Goal: Task Accomplishment & Management: Manage account settings

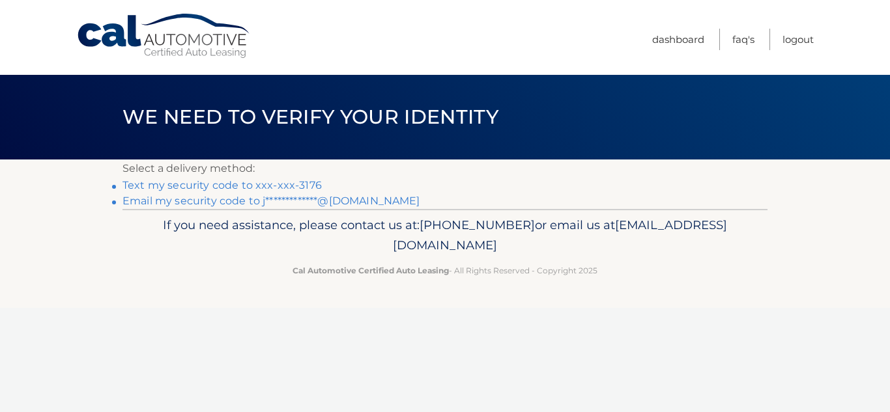
click at [245, 184] on link "Text my security code to xxx-xxx-3176" at bounding box center [222, 185] width 199 height 12
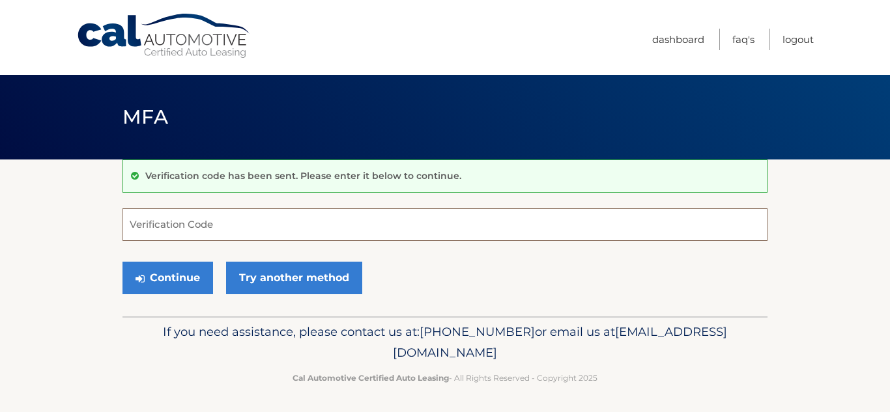
click at [259, 226] on input "Verification Code" at bounding box center [445, 225] width 645 height 33
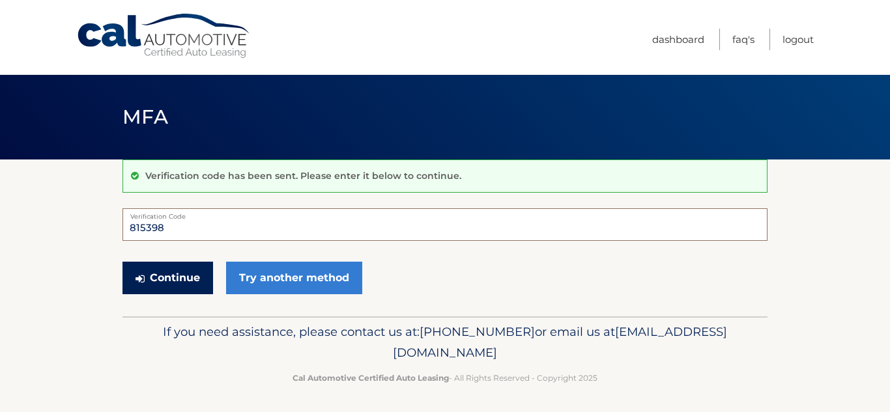
type input "815398"
click at [193, 285] on button "Continue" at bounding box center [168, 278] width 91 height 33
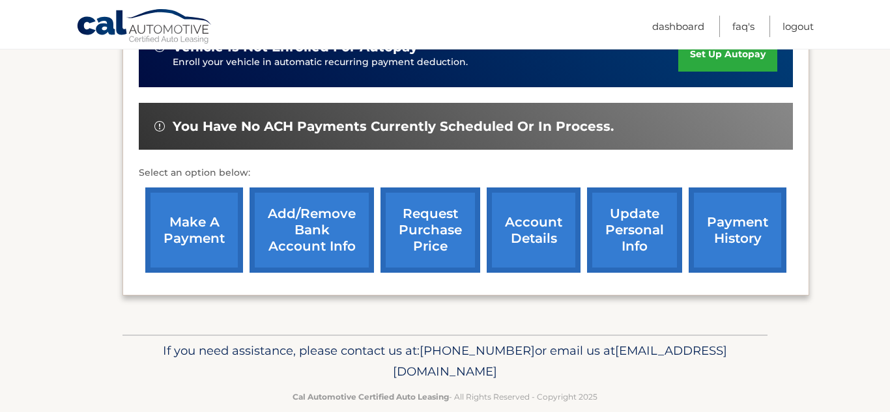
scroll to position [377, 0]
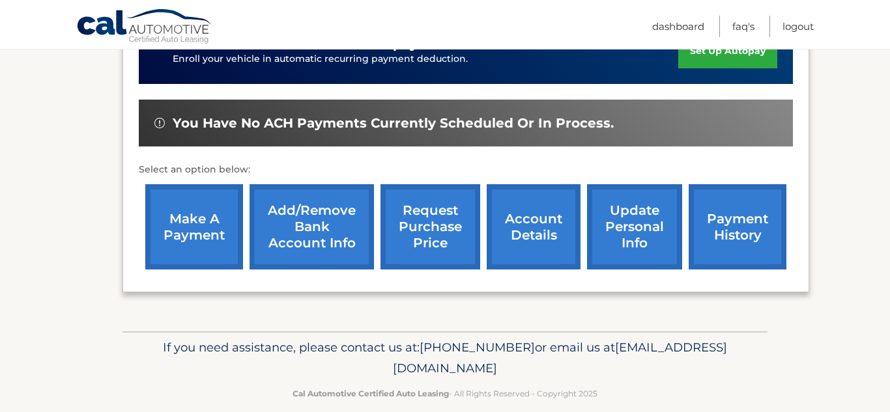
click at [214, 237] on link "make a payment" at bounding box center [194, 226] width 98 height 85
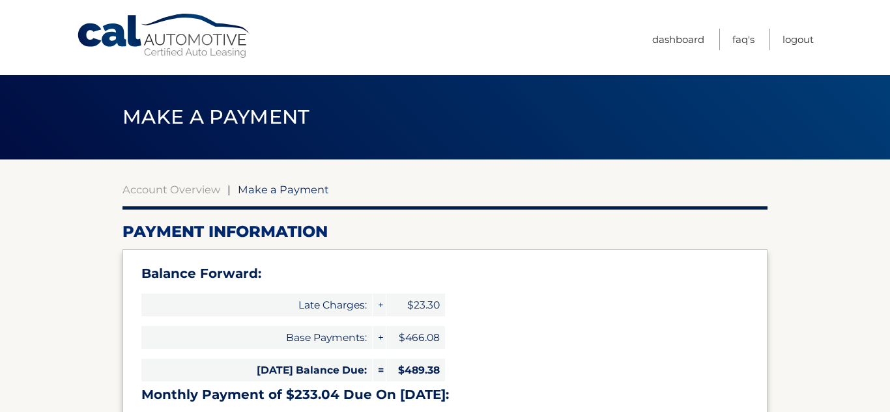
select select "MTk0MDUzMWQtMjE1NS00NzUzLTg2NjEtZWM5ZWU2NDg2Mjcz"
click at [609, 320] on div "Balance Forward: Late Charges: + $23.30 Base Payments: + $466.08 [DATE] Balance…" at bounding box center [445, 382] width 645 height 265
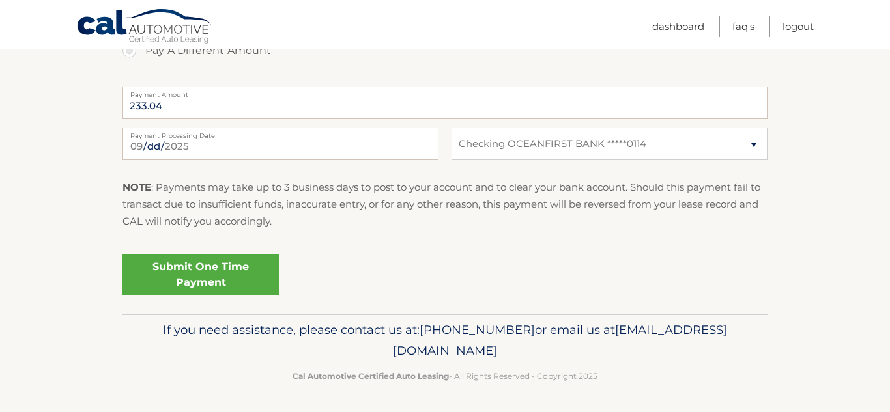
scroll to position [607, 0]
click at [201, 293] on link "Submit One Time Payment" at bounding box center [201, 274] width 156 height 42
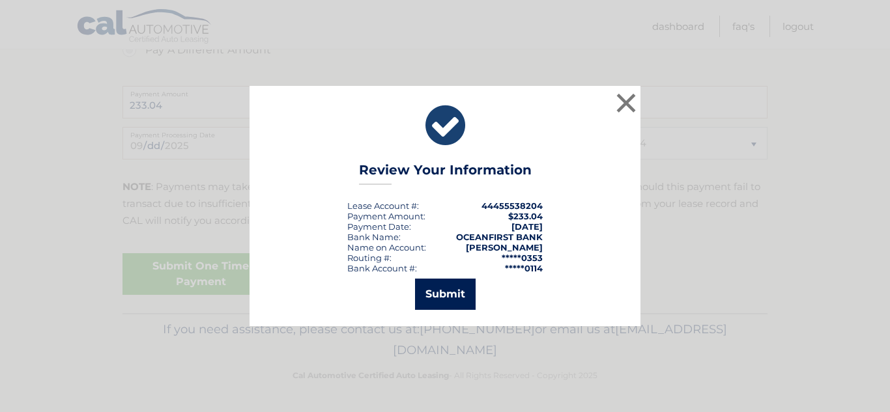
click at [458, 292] on button "Submit" at bounding box center [445, 294] width 61 height 31
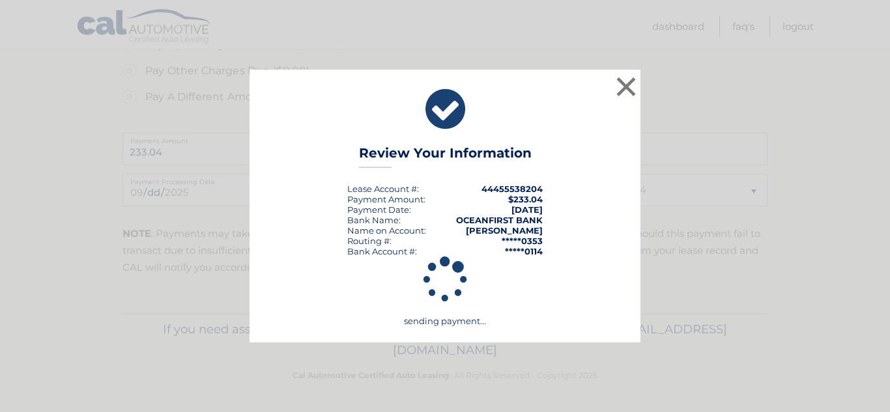
scroll to position [560, 0]
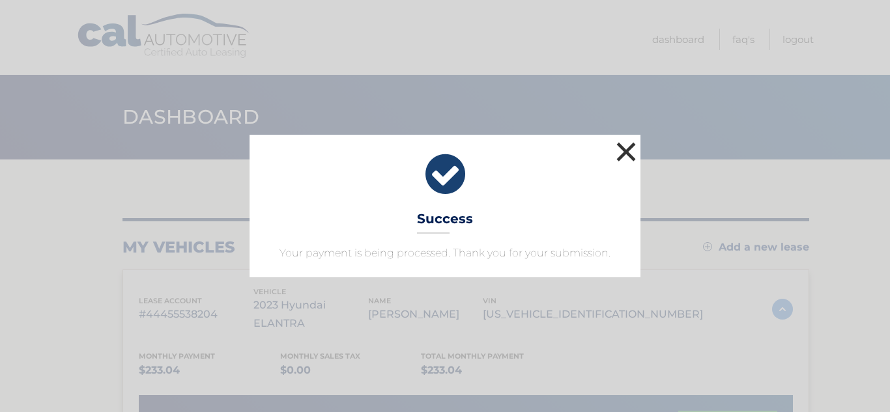
click at [625, 158] on button "×" at bounding box center [626, 152] width 26 height 26
